Goal: Task Accomplishment & Management: Use online tool/utility

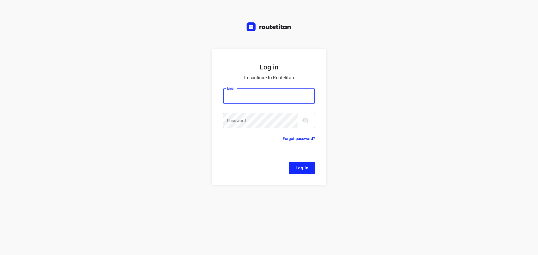
click at [252, 101] on input "email" at bounding box center [269, 96] width 92 height 15
type input "remco@fruitopjewerk.nl"
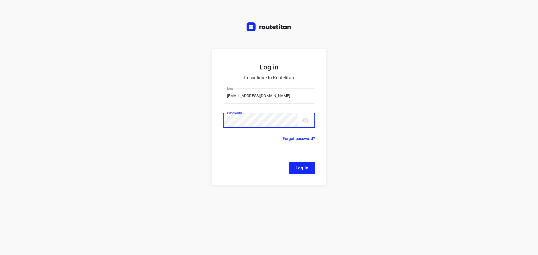
click at [289, 162] on button "Log In" at bounding box center [302, 168] width 26 height 12
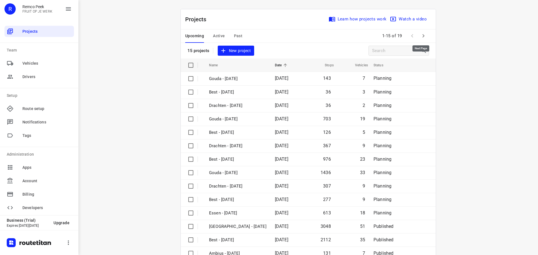
click at [420, 33] on icon "button" at bounding box center [423, 36] width 7 height 7
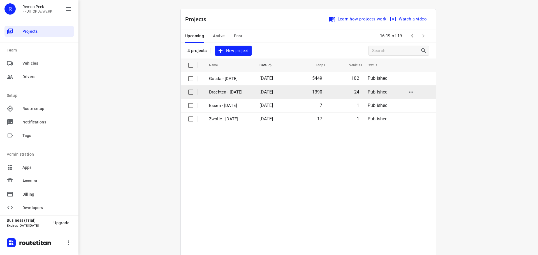
click at [231, 93] on p "Drachten - Monday" at bounding box center [230, 92] width 42 height 6
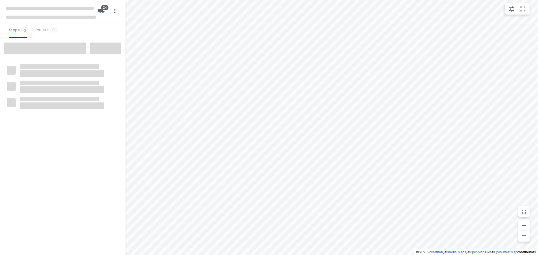
checkbox input "true"
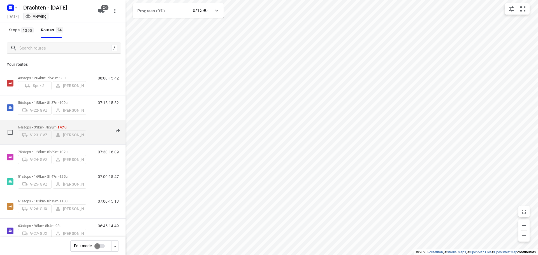
click at [64, 122] on div "64 stops • 33km • 7h28m • 147u V-23-GVZ Ruben Kommerie" at bounding box center [52, 132] width 68 height 20
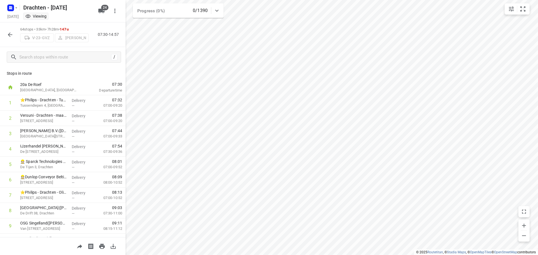
click at [5, 34] on button "button" at bounding box center [9, 34] width 11 height 11
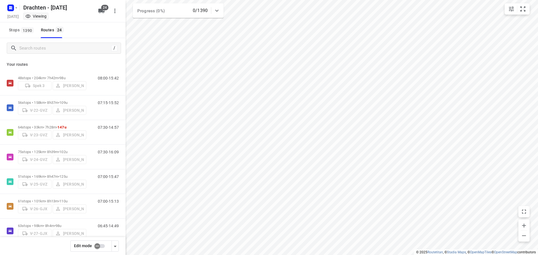
click at [99, 245] on input "checkbox" at bounding box center [97, 246] width 32 height 11
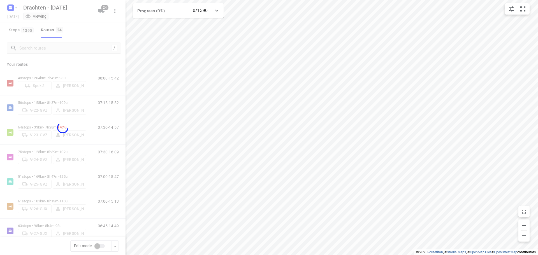
checkbox input "true"
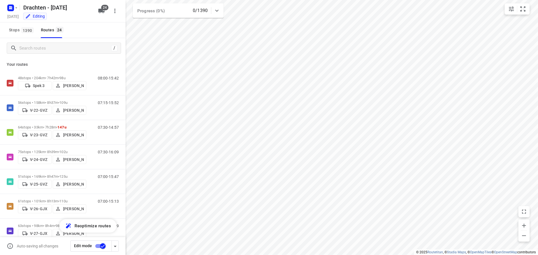
click at [63, 125] on span "147u" at bounding box center [61, 127] width 9 height 4
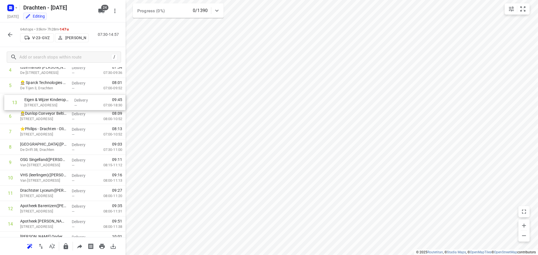
scroll to position [75, 0]
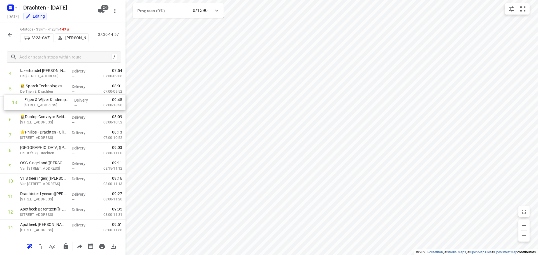
drag, startPoint x: 65, startPoint y: 207, endPoint x: 68, endPoint y: 104, distance: 103.2
click at [9, 36] on icon "button" at bounding box center [10, 34] width 7 height 7
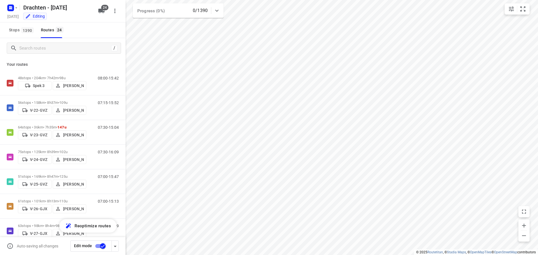
click at [105, 247] on input "checkbox" at bounding box center [103, 246] width 32 height 11
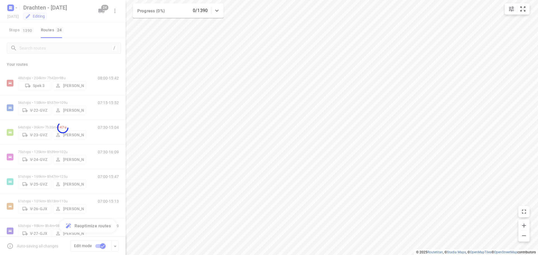
checkbox input "false"
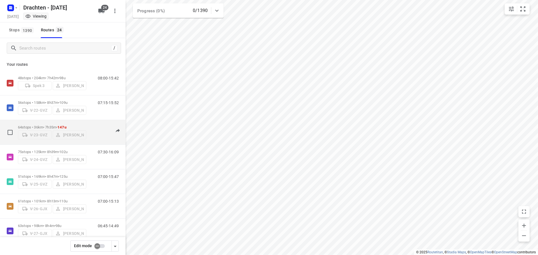
click at [66, 125] on span "147u" at bounding box center [61, 127] width 9 height 4
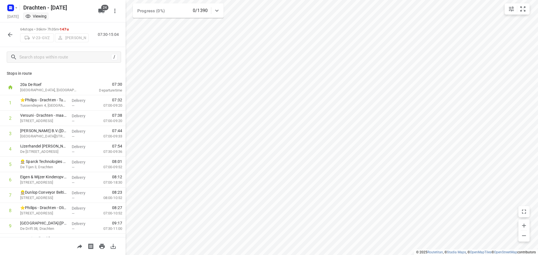
click at [6, 35] on button "button" at bounding box center [9, 34] width 11 height 11
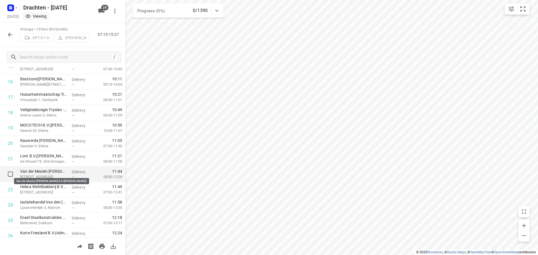
click at [52, 172] on p "Van der Meulen Hallum B.V.(Janny Visser)" at bounding box center [43, 172] width 47 height 6
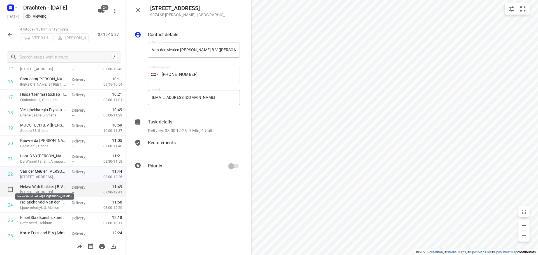
click at [54, 189] on p "Helwa Wafelbakkerij B.V.(Aletta Spanjer)" at bounding box center [43, 187] width 47 height 6
click at [175, 126] on div "Task details Delivery, 07:30-12:41, 5 Min, 6 Units" at bounding box center [194, 127] width 94 height 18
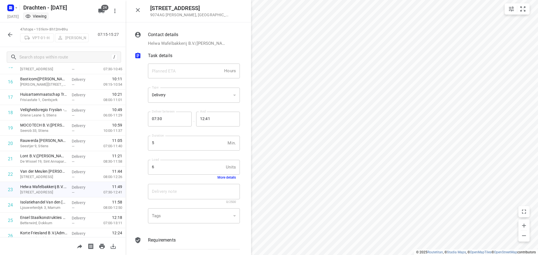
click at [228, 177] on button "More details" at bounding box center [227, 178] width 19 height 4
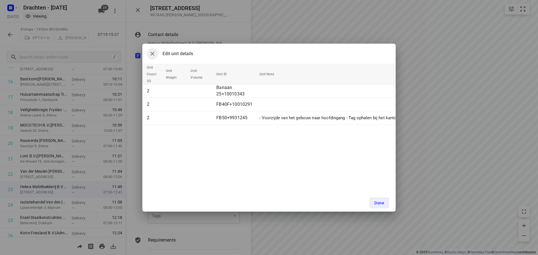
click at [154, 55] on icon "button" at bounding box center [152, 53] width 7 height 7
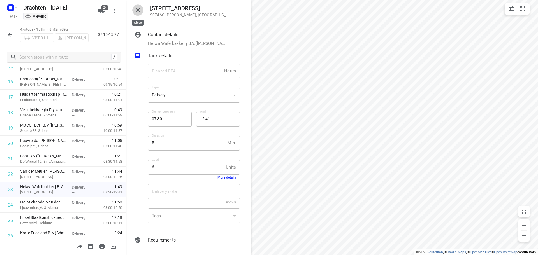
click at [136, 10] on icon "button" at bounding box center [138, 10] width 7 height 7
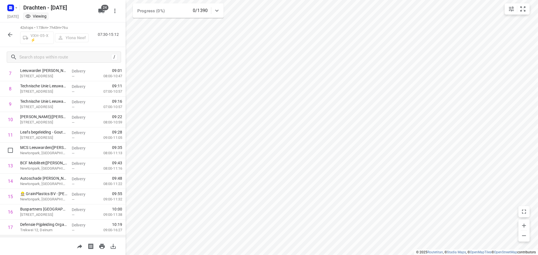
scroll to position [112, 0]
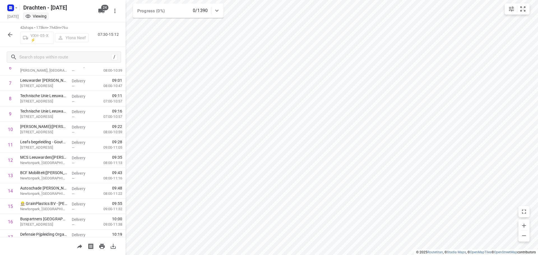
click at [9, 35] on icon "button" at bounding box center [10, 35] width 4 height 4
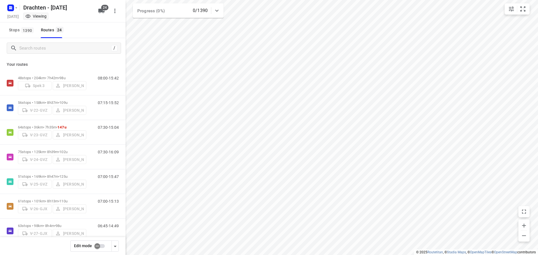
click at [122, 86] on div "i © 2025 Routetitan , © Stadia Maps , © OpenMapTiles © OpenStreetMap contributo…" at bounding box center [269, 127] width 538 height 255
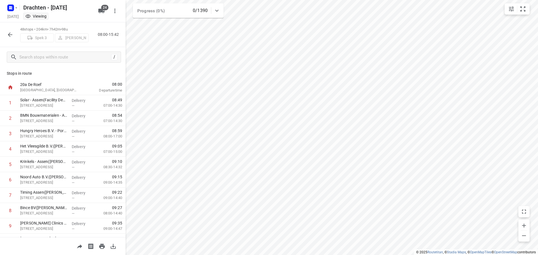
click at [11, 37] on icon "button" at bounding box center [10, 34] width 7 height 7
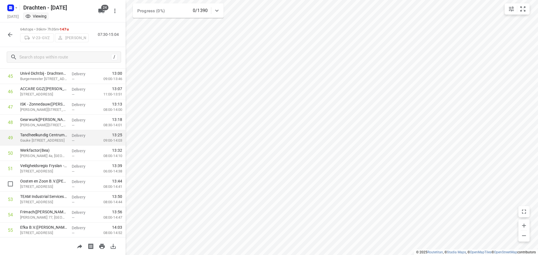
scroll to position [729, 0]
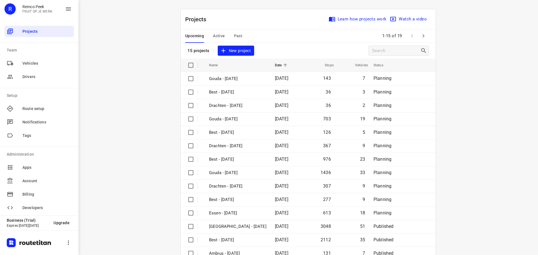
click at [238, 37] on span "Past" at bounding box center [238, 36] width 9 height 7
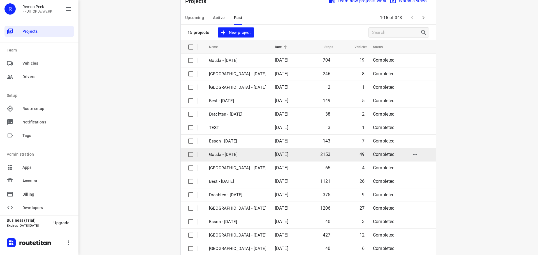
scroll to position [28, 0]
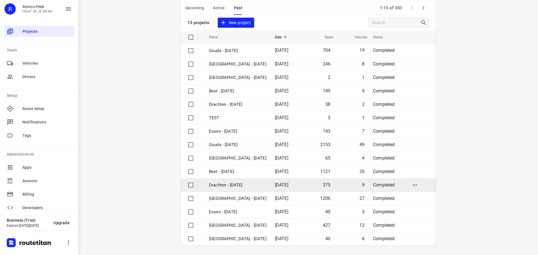
click at [230, 183] on p "Drachten - [DATE]" at bounding box center [237, 185] width 57 height 6
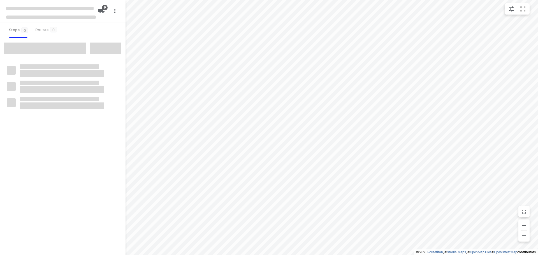
checkbox input "true"
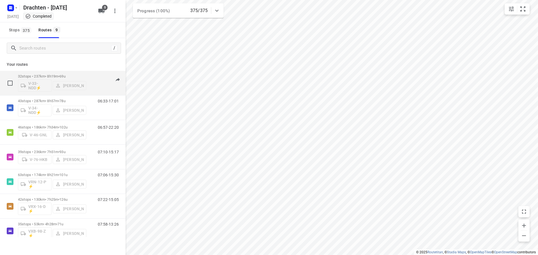
click at [60, 73] on div "32 stops • 237km • 8h19m • 69u V-33-NDD⚡ [PERSON_NAME]" at bounding box center [52, 82] width 68 height 23
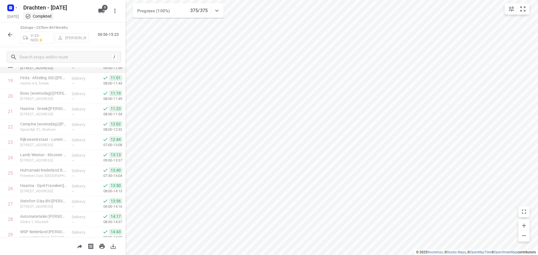
scroll to position [367, 0]
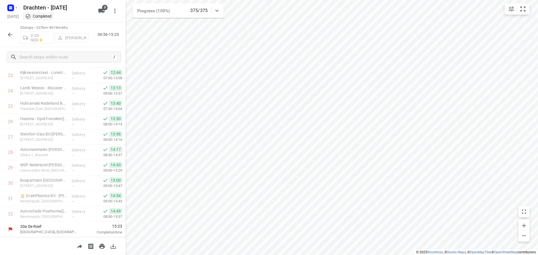
click at [10, 34] on icon "button" at bounding box center [10, 35] width 4 height 4
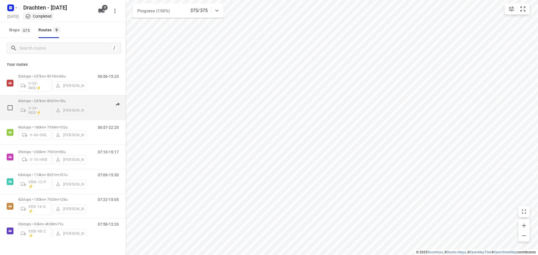
click at [58, 101] on p "43 stops • 287km • 8h57m • 78u" at bounding box center [52, 101] width 68 height 4
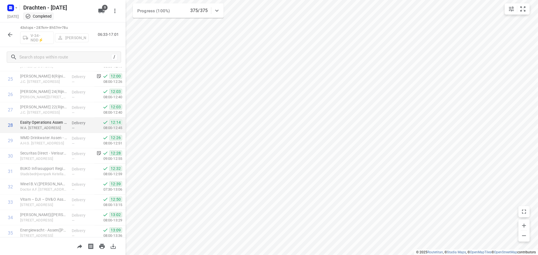
scroll to position [536, 0]
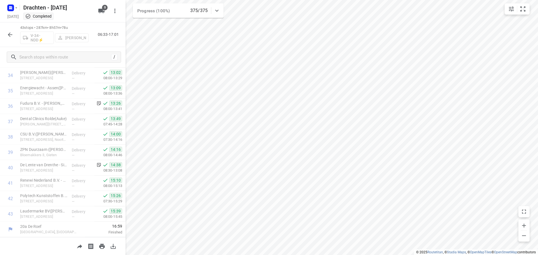
click at [13, 32] on icon "button" at bounding box center [10, 34] width 7 height 7
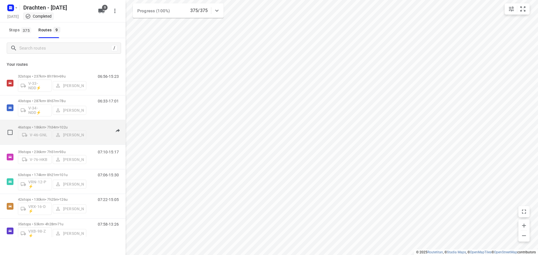
click at [59, 126] on p "46 stops • 186km • 7h34m • 102u" at bounding box center [52, 127] width 68 height 4
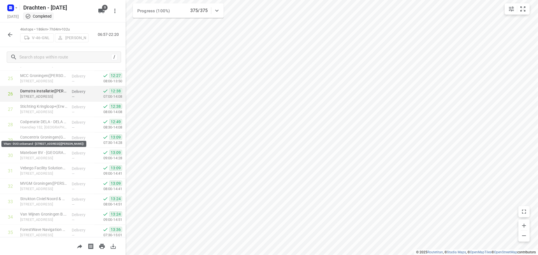
scroll to position [582, 0]
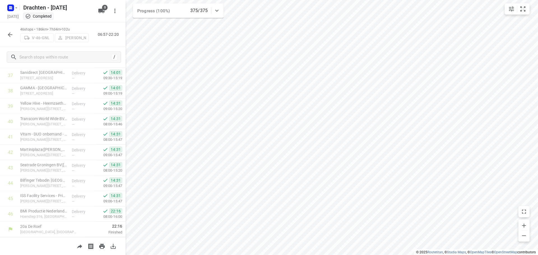
click at [10, 39] on button "button" at bounding box center [9, 34] width 11 height 11
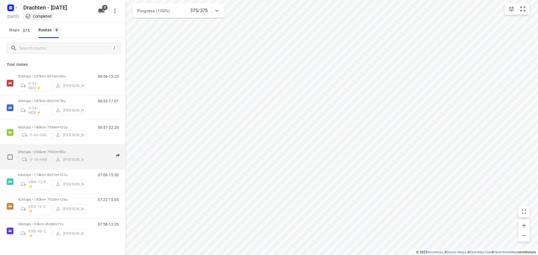
click at [50, 147] on div "39 stops • 236km • 7h51m • 93u V-76-HKB Jos Kaspers" at bounding box center [52, 157] width 68 height 20
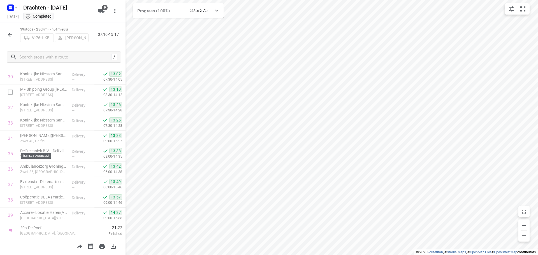
scroll to position [475, 0]
click at [4, 36] on div "39 stops • 236km • 7h51m • 93u V-76-HKB Jos Kaspers 07:10-15:17" at bounding box center [63, 34] width 126 height 25
click at [8, 35] on icon "button" at bounding box center [10, 35] width 4 height 4
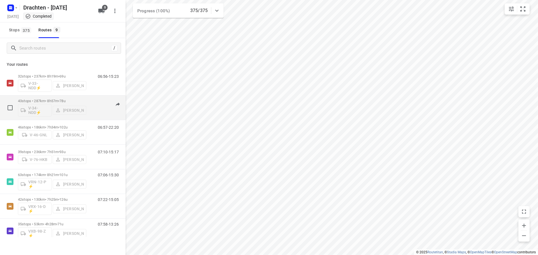
scroll to position [28, 0]
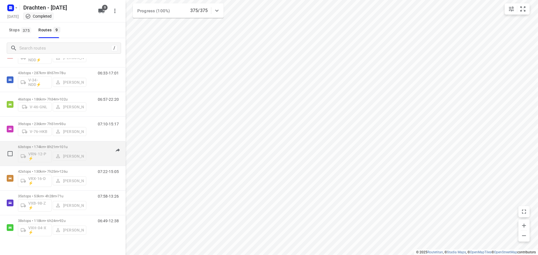
click at [57, 145] on p "63 stops • 174km • 8h21m • 101u" at bounding box center [52, 147] width 68 height 4
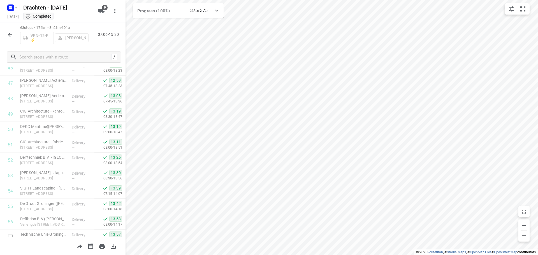
scroll to position [845, 0]
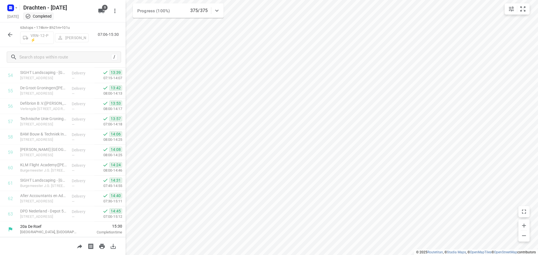
click at [11, 38] on button "button" at bounding box center [9, 34] width 11 height 11
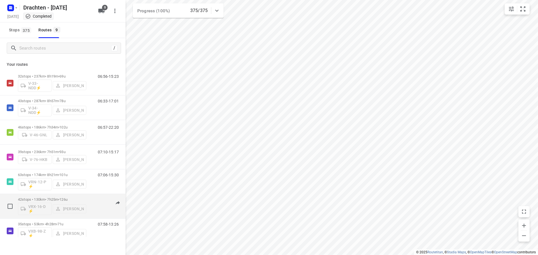
click at [66, 198] on span "126u" at bounding box center [63, 200] width 8 height 4
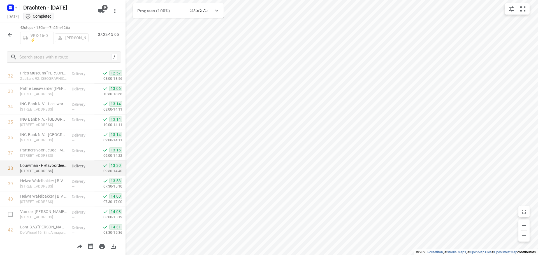
scroll to position [521, 0]
click at [10, 33] on icon "button" at bounding box center [10, 34] width 7 height 7
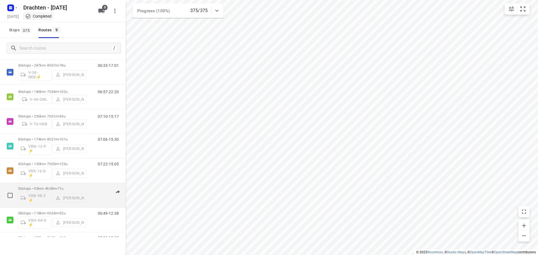
scroll to position [56, 0]
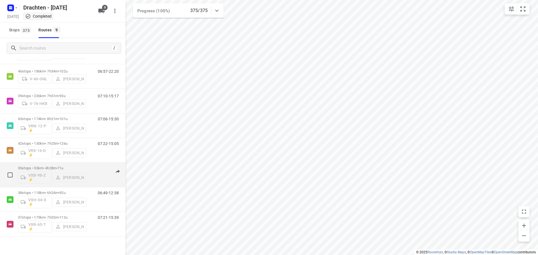
click at [65, 165] on div "35 stops • 53km • 4h28m • 71u VXB-98-Z ⚡ Janneke Zuur" at bounding box center [52, 174] width 68 height 23
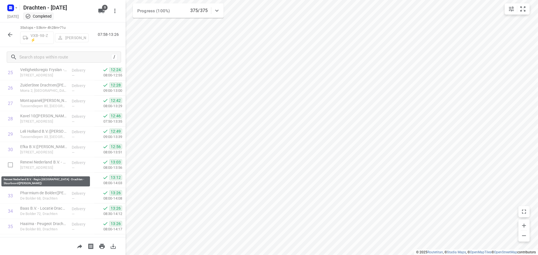
scroll to position [413, 0]
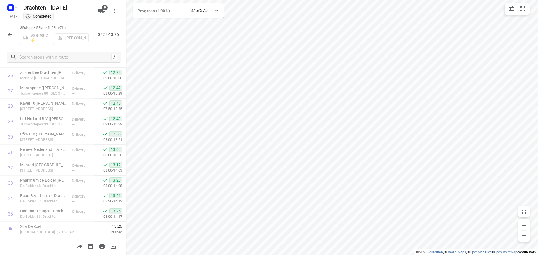
click at [6, 30] on div at bounding box center [9, 34] width 11 height 11
click at [7, 33] on icon "button" at bounding box center [10, 34] width 7 height 7
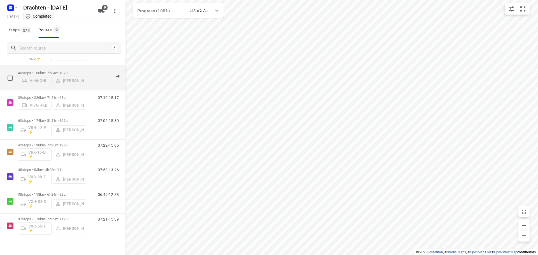
scroll to position [61, 0]
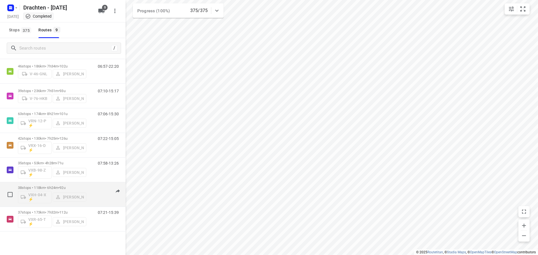
click at [46, 187] on p "38 stops • 118km • 6h24m • 92u" at bounding box center [52, 188] width 68 height 4
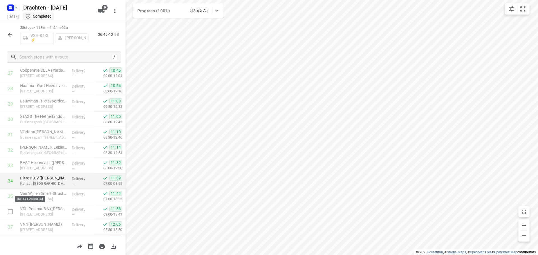
scroll to position [459, 0]
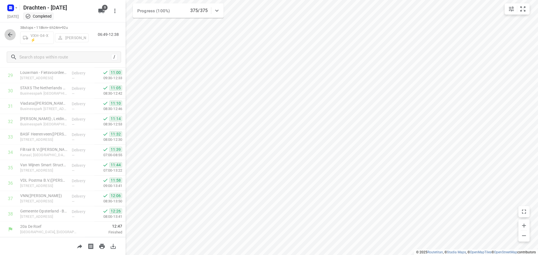
click at [10, 33] on icon "button" at bounding box center [10, 35] width 4 height 4
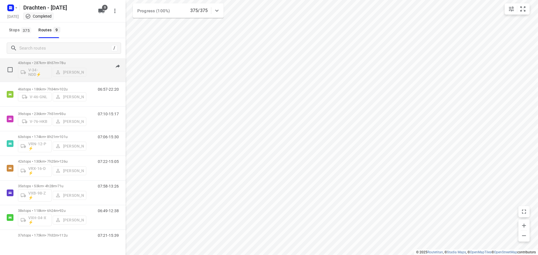
scroll to position [61, 0]
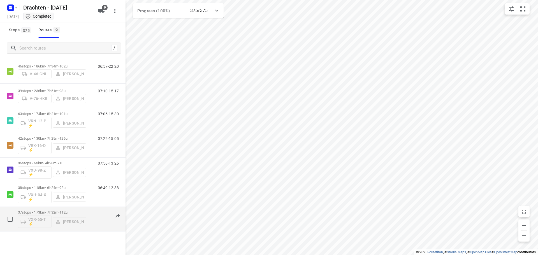
click at [63, 208] on div "37 stops • 173km • 7h32m • 112u VXR-65-T ⚡ Harm Jongsma" at bounding box center [52, 219] width 68 height 23
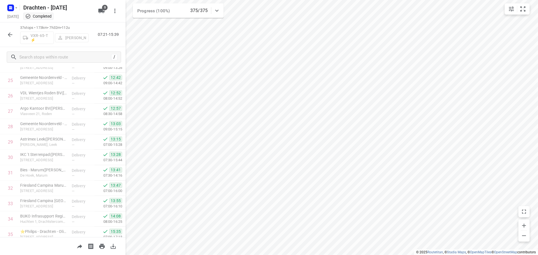
scroll to position [444, 0]
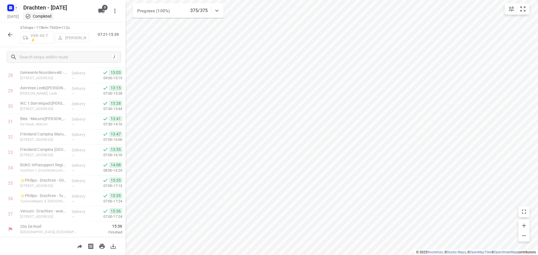
click at [10, 12] on icon "button" at bounding box center [10, 7] width 9 height 9
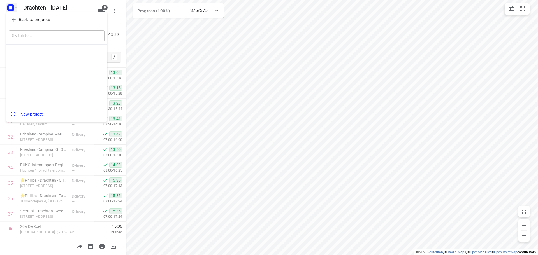
click at [37, 20] on p "Back to projects" at bounding box center [34, 20] width 31 height 6
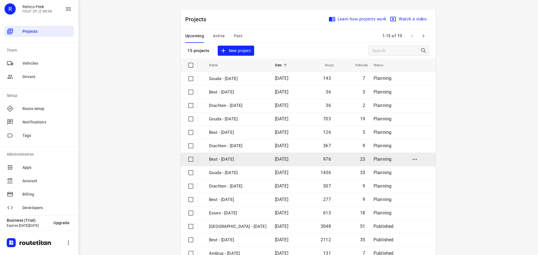
scroll to position [28, 0]
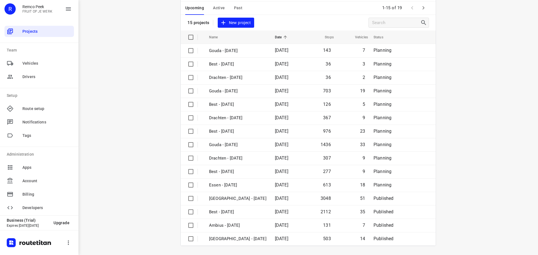
click at [218, 8] on span "Active" at bounding box center [219, 7] width 12 height 7
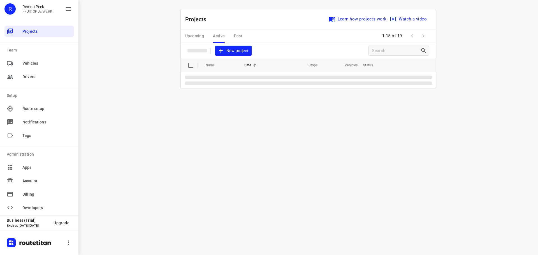
scroll to position [0, 0]
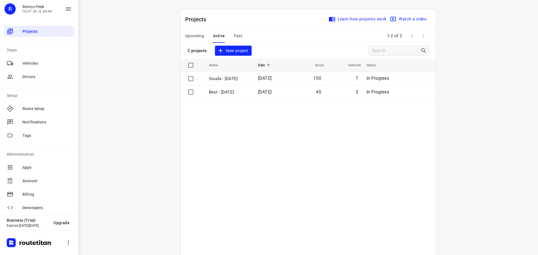
click at [241, 37] on div "Upcoming Active Past" at bounding box center [218, 35] width 66 height 13
click at [234, 35] on span "Past" at bounding box center [238, 36] width 9 height 7
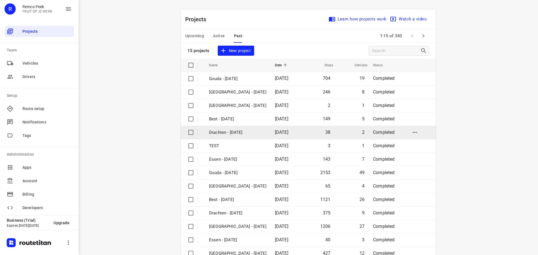
click at [220, 130] on p "Drachten - [DATE]" at bounding box center [237, 133] width 57 height 6
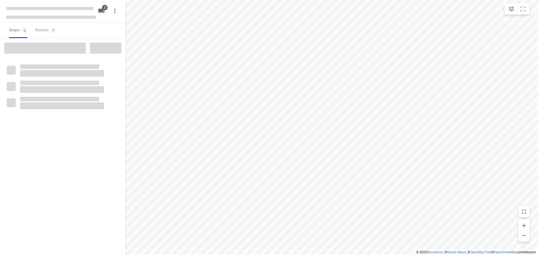
checkbox input "true"
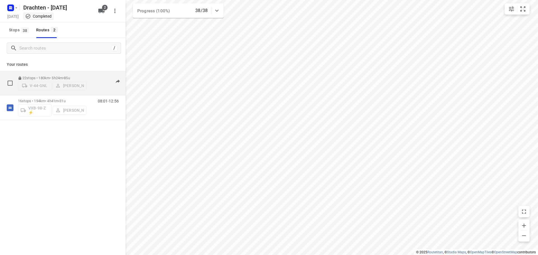
click at [58, 73] on div "22 stops • 180km • 5h24m • 85u V-44-GNL Jurre Woudwijk" at bounding box center [52, 83] width 68 height 20
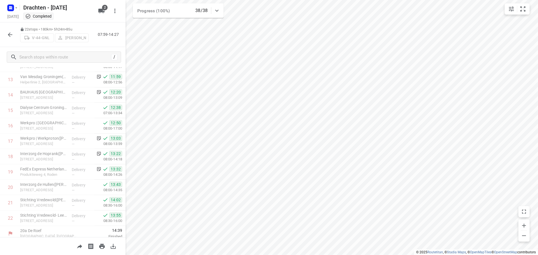
scroll to position [212, 0]
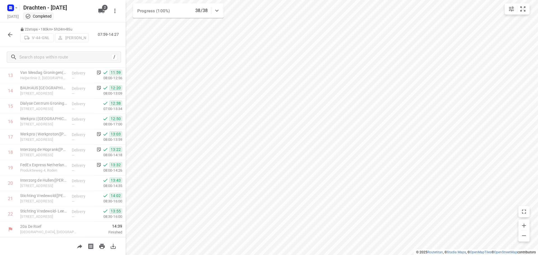
click at [14, 34] on button "button" at bounding box center [9, 34] width 11 height 11
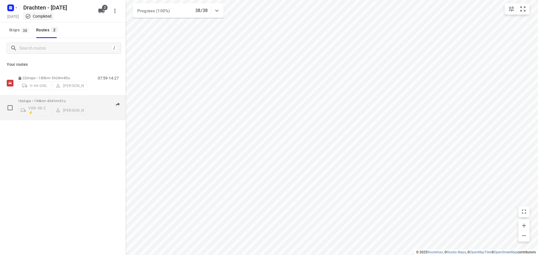
click at [60, 101] on p "16 stops • 194km • 4h41m • 31u" at bounding box center [52, 101] width 68 height 4
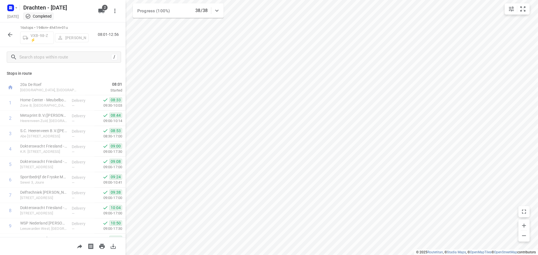
scroll to position [120, 0]
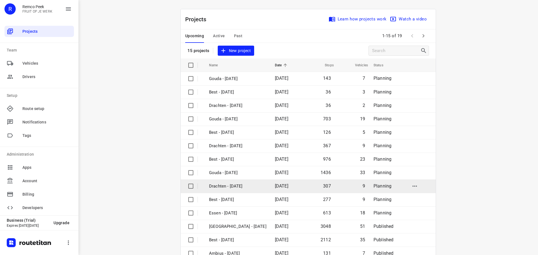
click at [236, 185] on p "Drachten - [DATE]" at bounding box center [237, 186] width 57 height 6
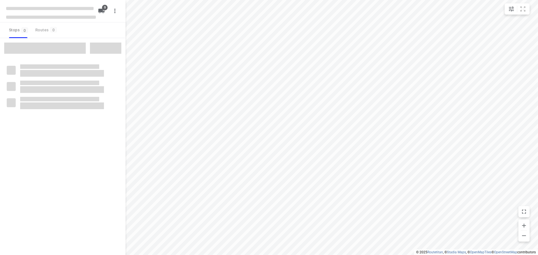
checkbox input "true"
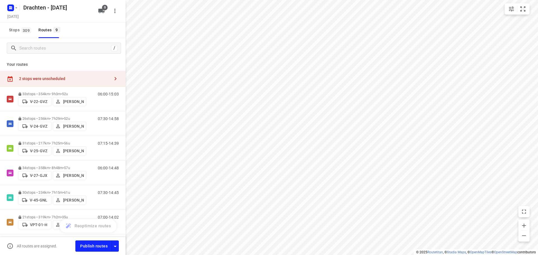
click at [83, 79] on div "2 stops were unscheduled" at bounding box center [64, 79] width 91 height 4
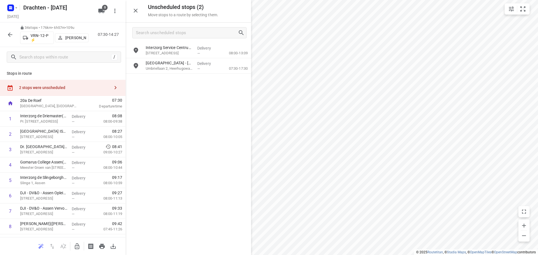
click at [76, 246] on icon "button" at bounding box center [77, 246] width 7 height 7
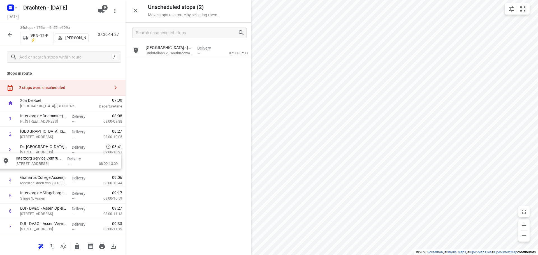
drag, startPoint x: 182, startPoint y: 51, endPoint x: 51, endPoint y: 164, distance: 173.5
click at [80, 250] on button "button" at bounding box center [76, 246] width 11 height 11
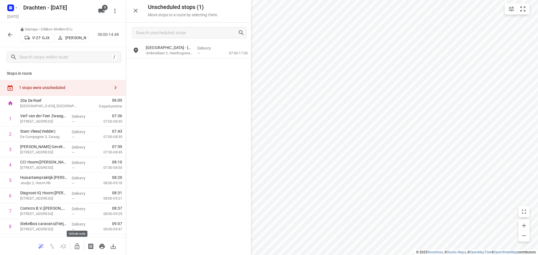
click at [76, 242] on button "button" at bounding box center [76, 246] width 11 height 11
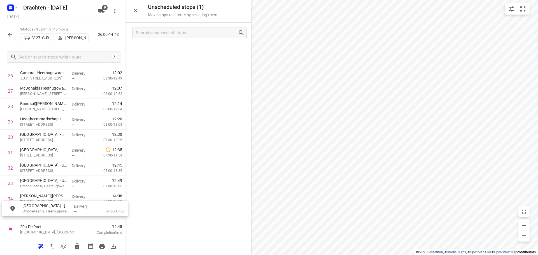
scroll to position [431, 0]
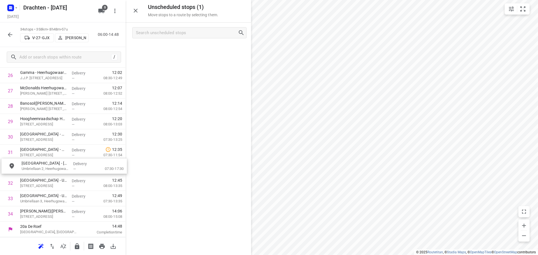
drag, startPoint x: 194, startPoint y: 53, endPoint x: 69, endPoint y: 170, distance: 171.7
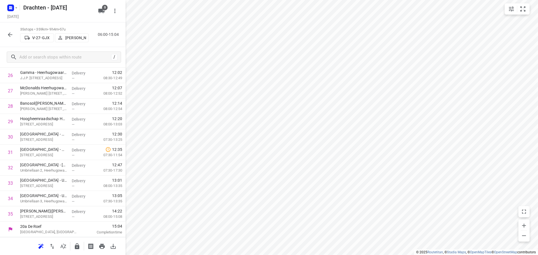
scroll to position [413, 0]
click at [75, 247] on icon "button" at bounding box center [77, 246] width 7 height 7
click at [15, 35] on button "button" at bounding box center [9, 34] width 11 height 11
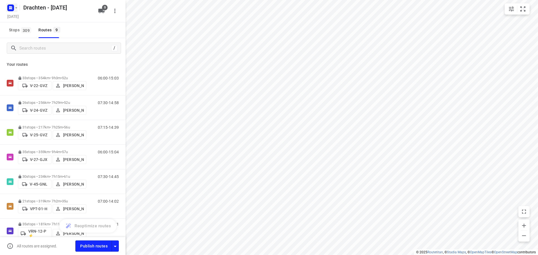
click at [15, 9] on icon "button" at bounding box center [16, 8] width 4 height 4
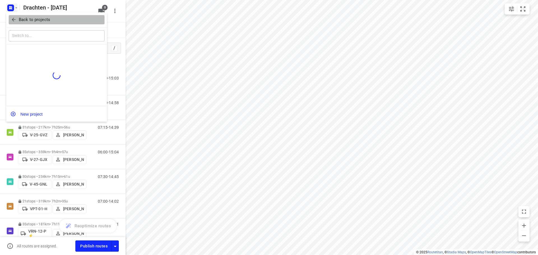
click at [28, 17] on p "Back to projects" at bounding box center [34, 20] width 31 height 6
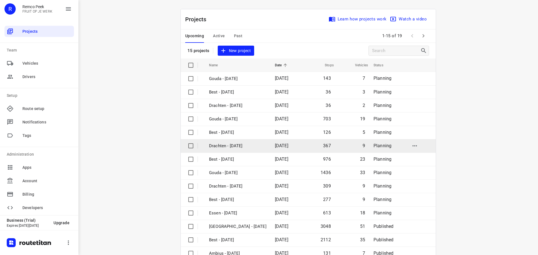
click at [240, 147] on p "Drachten - [DATE]" at bounding box center [237, 146] width 57 height 6
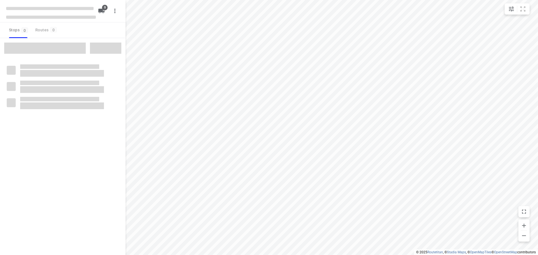
checkbox input "true"
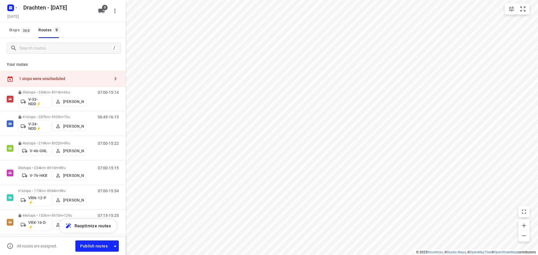
click at [56, 73] on div "1 stops were unscheduled" at bounding box center [63, 79] width 126 height 16
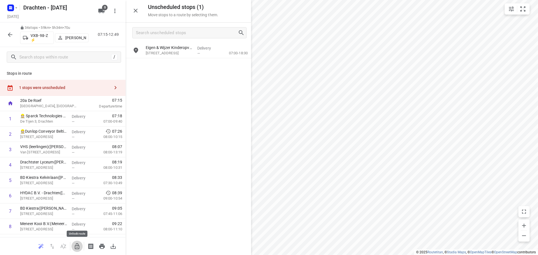
click at [78, 250] on icon "button" at bounding box center [77, 246] width 7 height 7
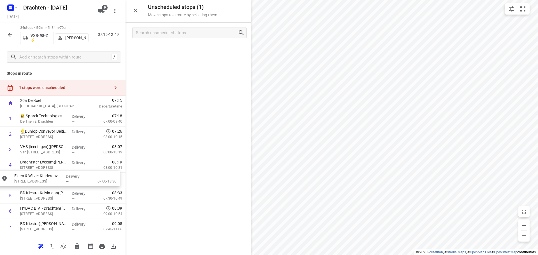
drag, startPoint x: 183, startPoint y: 51, endPoint x: 51, endPoint y: 181, distance: 185.9
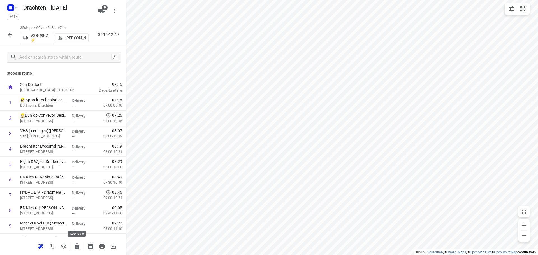
click at [76, 246] on icon "button" at bounding box center [77, 247] width 4 height 6
click at [11, 36] on icon "button" at bounding box center [10, 34] width 7 height 7
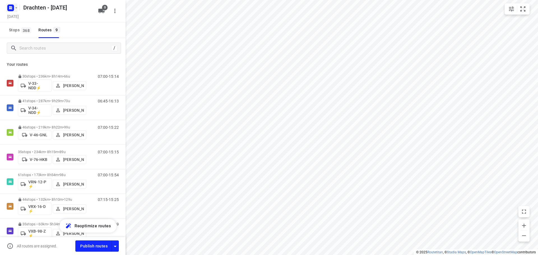
click at [13, 7] on rect "button" at bounding box center [10, 7] width 7 height 7
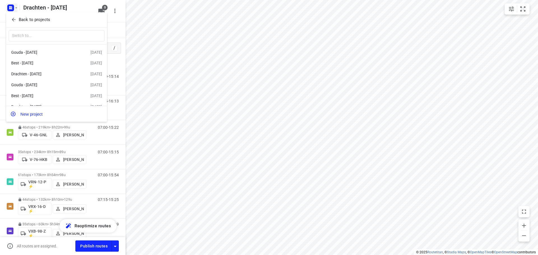
click at [31, 18] on p "Back to projects" at bounding box center [34, 20] width 31 height 6
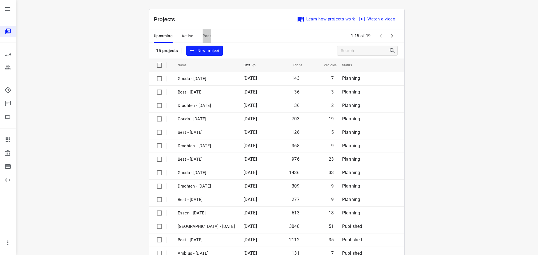
click at [204, 37] on span "Past" at bounding box center [207, 36] width 9 height 7
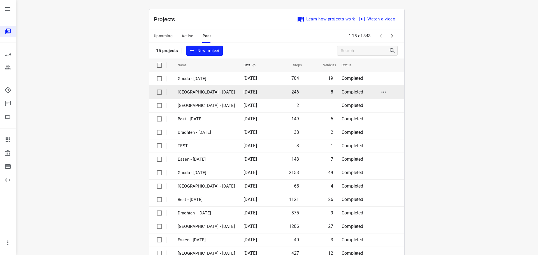
click at [205, 91] on p "[GEOGRAPHIC_DATA] - [DATE]" at bounding box center [206, 92] width 57 height 6
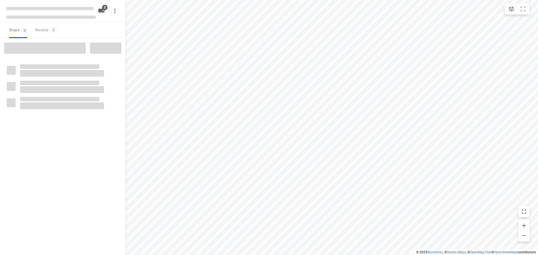
checkbox input "true"
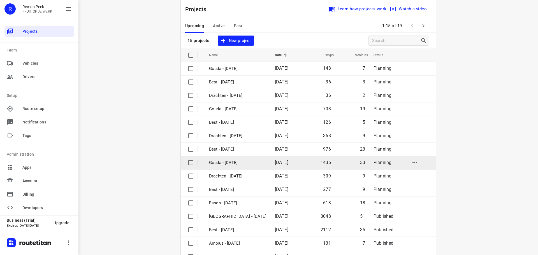
scroll to position [28, 0]
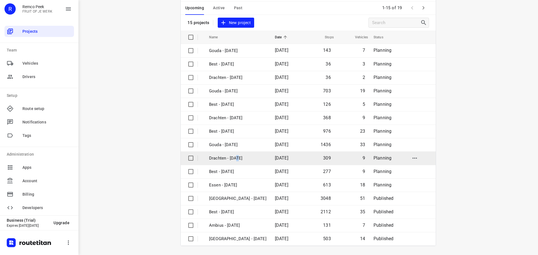
click at [236, 157] on p "Drachten - [DATE]" at bounding box center [237, 158] width 57 height 6
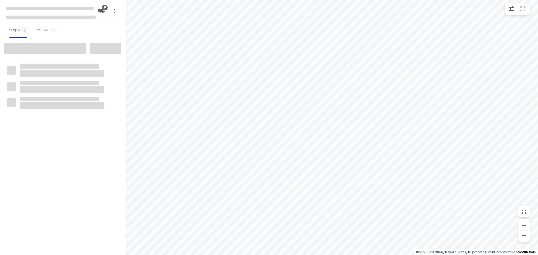
checkbox input "true"
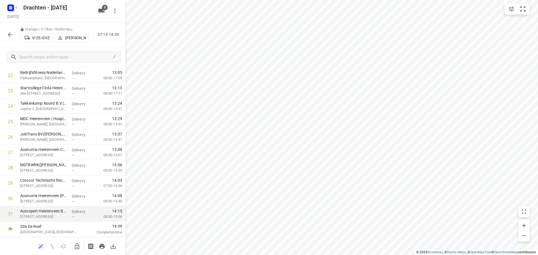
scroll to position [336, 0]
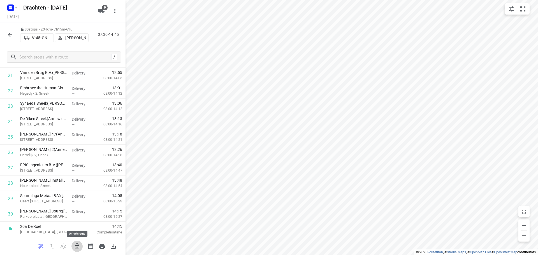
click at [78, 246] on icon "button" at bounding box center [77, 246] width 7 height 7
